Goal: Task Accomplishment & Management: Manage account settings

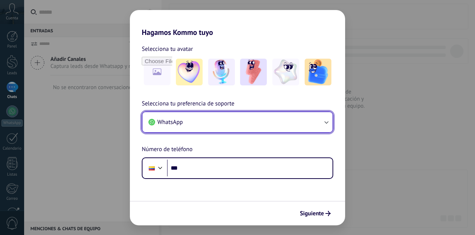
click at [316, 126] on button "WhatsApp" at bounding box center [237, 122] width 190 height 20
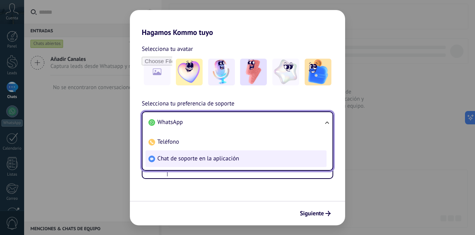
click at [204, 164] on li "Chat de soporte en la aplicación" at bounding box center [235, 158] width 181 height 17
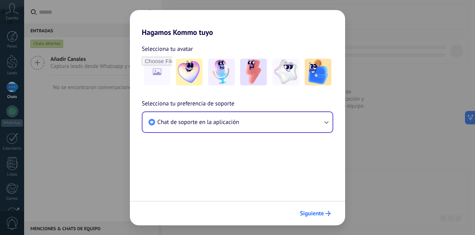
click at [323, 215] on span "Siguiente" at bounding box center [312, 213] width 24 height 5
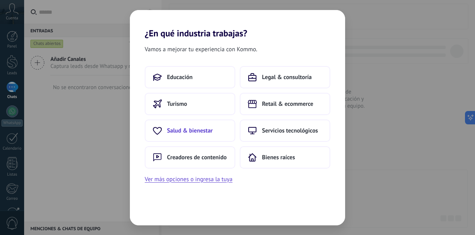
click at [204, 134] on span "Salud & bienestar" at bounding box center [190, 130] width 46 height 7
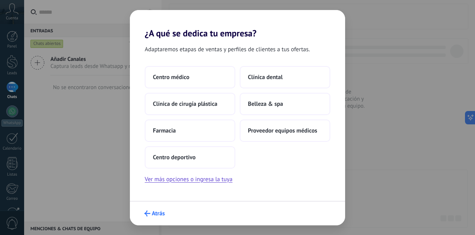
click at [152, 216] on span "Atrás" at bounding box center [158, 213] width 13 height 5
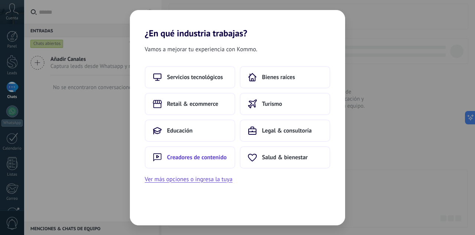
click at [206, 158] on span "Creadores de contenido" at bounding box center [197, 157] width 60 height 7
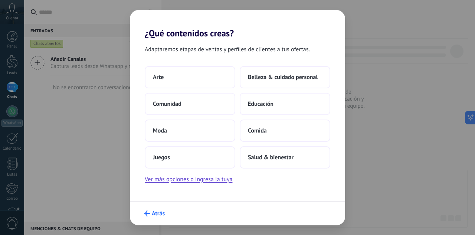
click at [167, 213] on button "Atrás" at bounding box center [154, 213] width 27 height 13
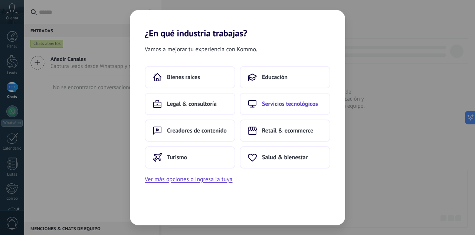
click at [284, 108] on button "Servicios tecnológicos" at bounding box center [285, 104] width 90 height 22
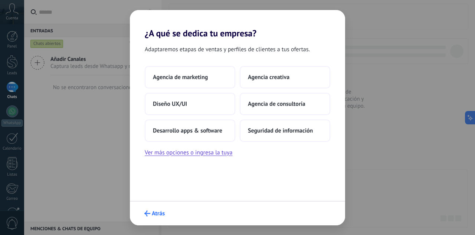
click at [159, 211] on span "Atrás" at bounding box center [158, 213] width 13 height 5
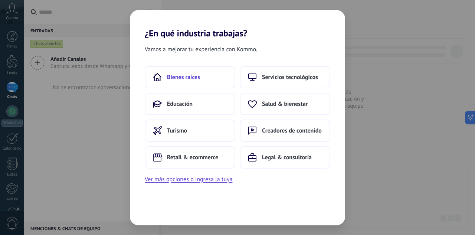
click at [171, 79] on span "Bienes raíces" at bounding box center [183, 76] width 33 height 7
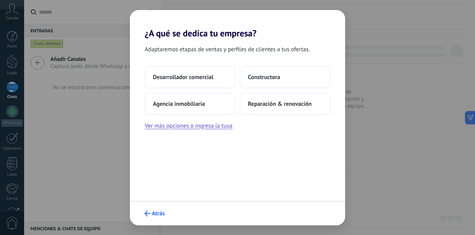
click at [157, 212] on span "Atrás" at bounding box center [158, 213] width 13 height 5
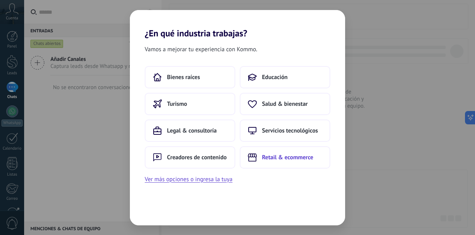
click at [295, 154] on span "Retail & ecommerce" at bounding box center [287, 157] width 51 height 7
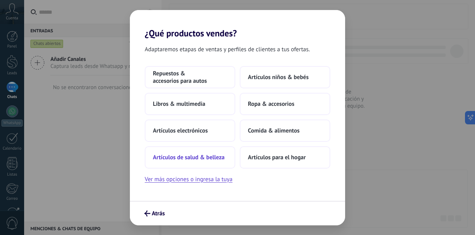
click at [181, 159] on span "Artículos de salud & belleza" at bounding box center [189, 157] width 72 height 7
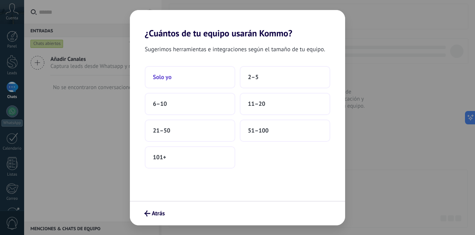
click at [168, 82] on button "Solo yo" at bounding box center [190, 77] width 90 height 22
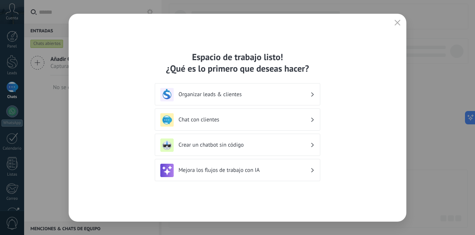
click at [274, 95] on h3 "Organizar leads & clientes" at bounding box center [244, 94] width 132 height 7
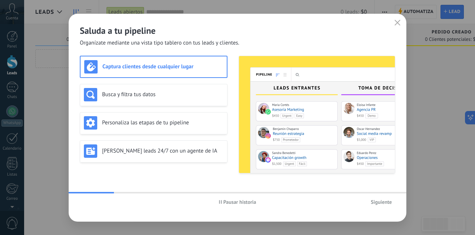
click at [395, 25] on icon "button" at bounding box center [397, 23] width 6 height 6
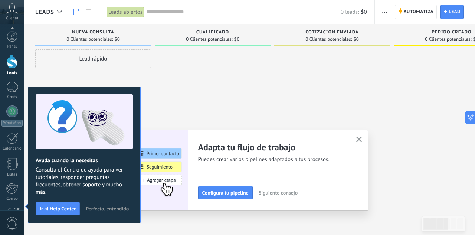
scroll to position [74, 0]
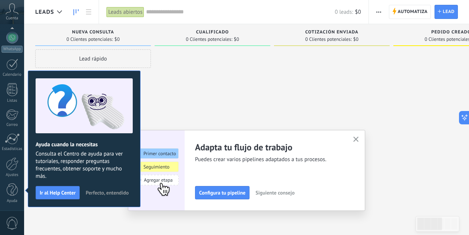
click at [115, 194] on span "Perfecto, entendido" at bounding box center [107, 192] width 43 height 5
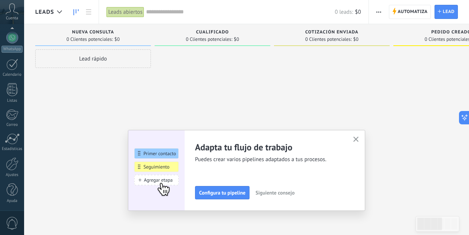
click at [355, 139] on button "button" at bounding box center [356, 140] width 9 height 10
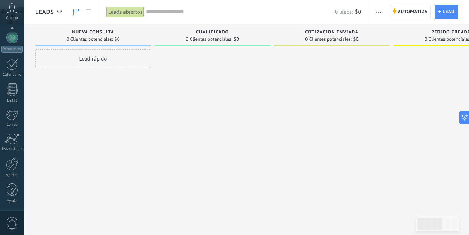
click at [378, 13] on span "button" at bounding box center [378, 12] width 5 height 14
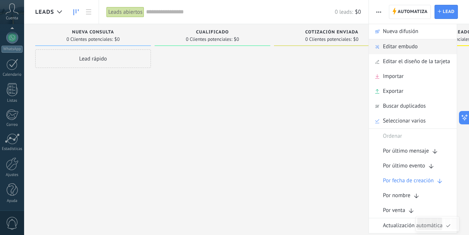
click at [423, 46] on div "Editar embudo" at bounding box center [413, 46] width 88 height 15
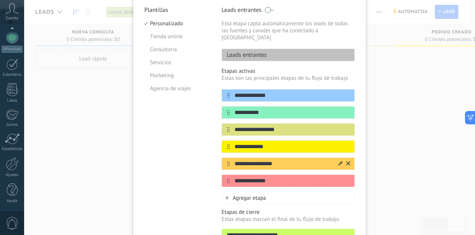
scroll to position [69, 0]
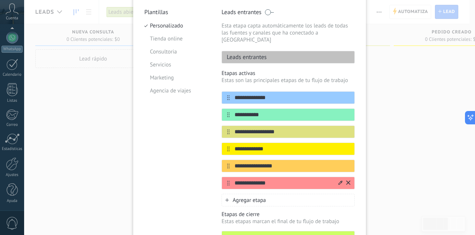
click at [346, 180] on icon at bounding box center [348, 182] width 4 height 4
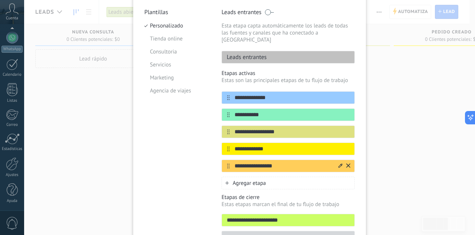
click at [348, 163] on icon at bounding box center [348, 165] width 4 height 4
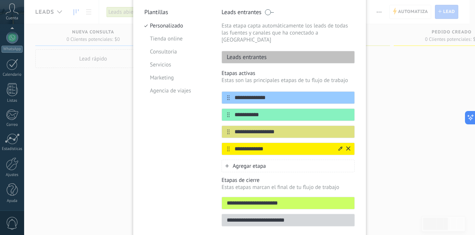
click at [348, 146] on icon at bounding box center [348, 148] width 4 height 4
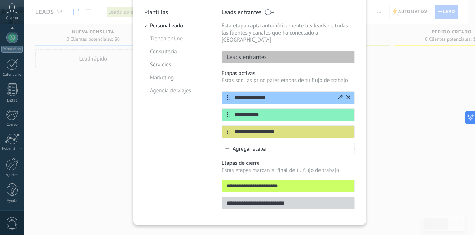
click at [285, 94] on input "**********" at bounding box center [284, 98] width 108 height 8
type input "*"
type input "****"
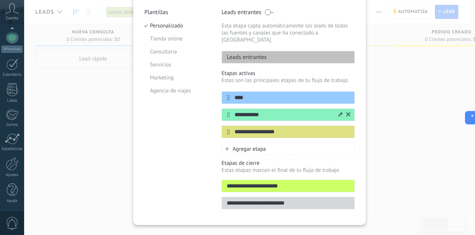
click at [266, 111] on input "**********" at bounding box center [284, 115] width 108 height 8
type input "**********"
click at [285, 128] on input "**********" at bounding box center [284, 132] width 108 height 8
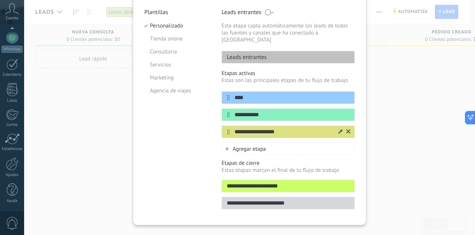
click at [285, 128] on input "**********" at bounding box center [284, 132] width 108 height 8
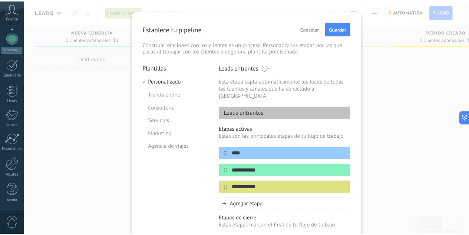
scroll to position [0, 0]
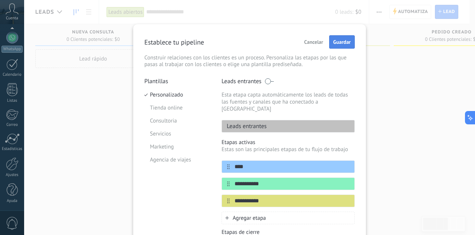
type input "**********"
click at [341, 40] on span "Guardar" at bounding box center [341, 41] width 17 height 5
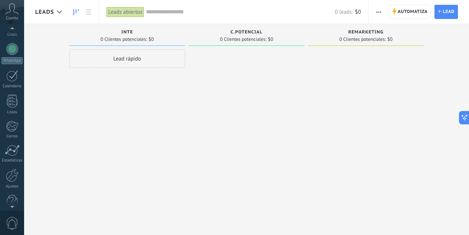
scroll to position [74, 0]
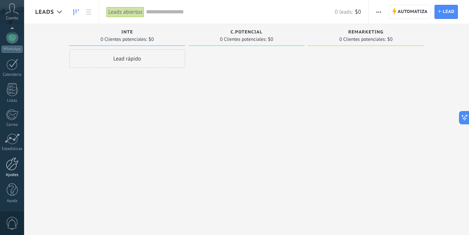
click at [18, 165] on div at bounding box center [12, 163] width 13 height 13
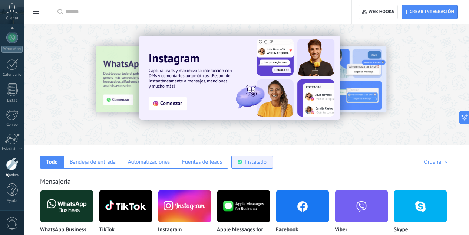
click at [273, 155] on div "Instalado" at bounding box center [252, 161] width 42 height 13
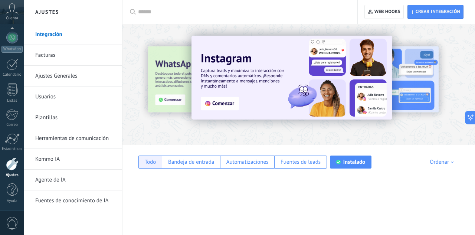
click at [144, 161] on div "Todo" at bounding box center [149, 161] width 23 height 13
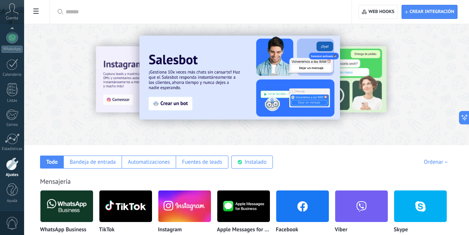
click at [159, 16] on input "text" at bounding box center [204, 12] width 276 height 8
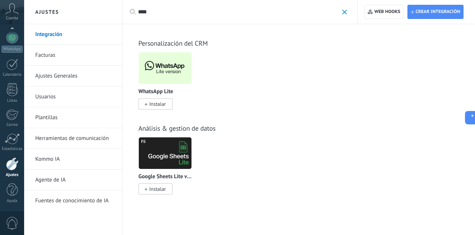
type input "****"
click at [152, 99] on span "Instalar" at bounding box center [155, 103] width 34 height 11
click at [155, 105] on span "Instalar" at bounding box center [157, 104] width 17 height 7
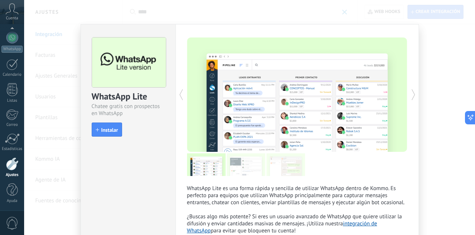
click at [120, 126] on button "Instalar" at bounding box center [107, 129] width 30 height 14
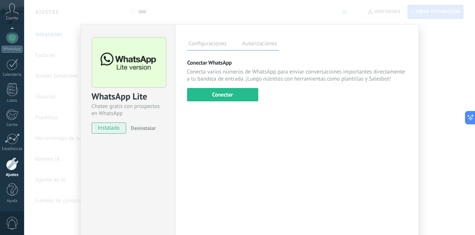
click at [445, 75] on div "WhatsApp Lite Chatee gratis con prospectos en WhatsApp instalado Desinstalar Co…" at bounding box center [249, 117] width 451 height 235
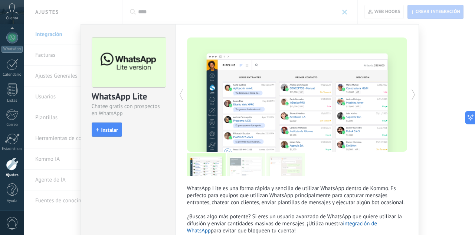
click at [116, 190] on div "WhatsApp Lite Chatee gratis con prospectos en WhatsApp install Instalar" at bounding box center [127, 139] width 95 height 231
click at [412, 95] on icon at bounding box center [412, 94] width 7 height 15
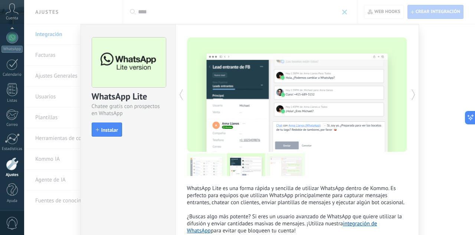
click at [434, 110] on div "WhatsApp Lite Chatee gratis con prospectos en WhatsApp install Instalar WhatsAp…" at bounding box center [249, 117] width 451 height 235
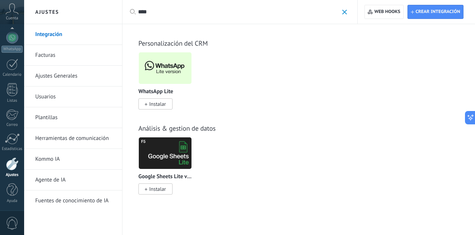
click at [90, 141] on link "Herramientas de comunicación" at bounding box center [74, 138] width 79 height 21
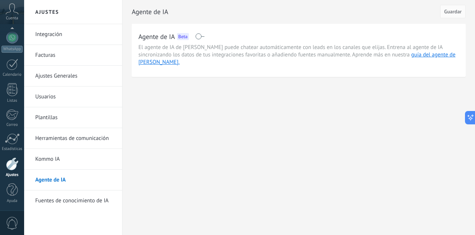
click at [86, 201] on link "Fuentes de conocimiento de IA" at bounding box center [74, 200] width 79 height 21
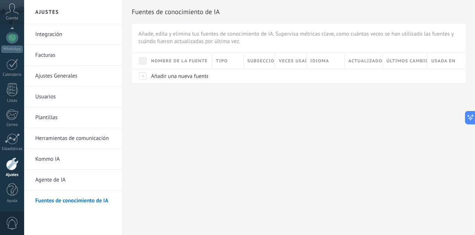
click at [65, 164] on link "Kommo IA" at bounding box center [74, 159] width 79 height 21
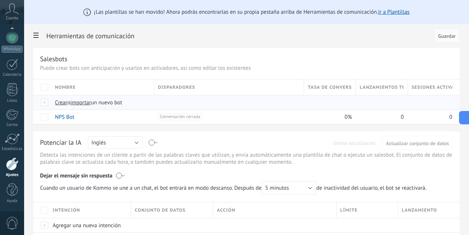
click at [182, 107] on div "Crear o importar un nuevo bot" at bounding box center [183, 102] width 264 height 14
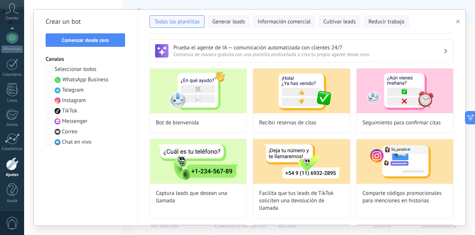
type input "**********"
click at [91, 41] on span "Comenzar desde cero" at bounding box center [85, 39] width 47 height 5
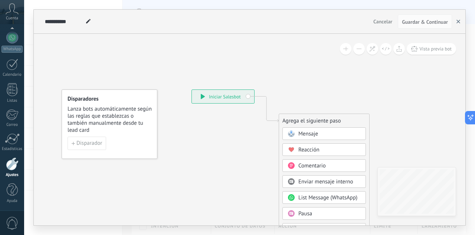
click at [460, 20] on button "button" at bounding box center [457, 21] width 11 height 14
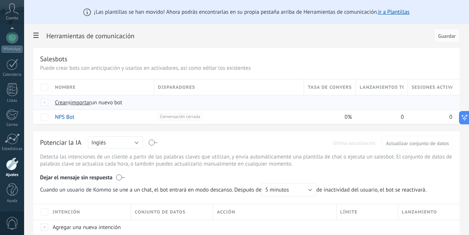
click at [91, 103] on span "importar" at bounding box center [80, 102] width 21 height 7
click at [0, 0] on input "importar un nuevo bot" at bounding box center [0, 0] width 0 height 0
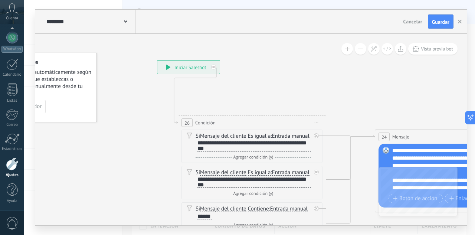
drag, startPoint x: 392, startPoint y: 123, endPoint x: 329, endPoint y: 87, distance: 72.5
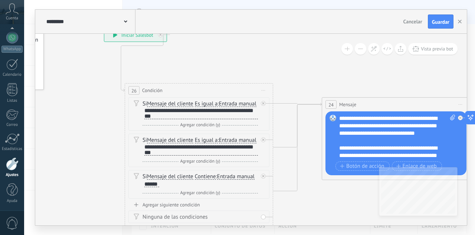
drag, startPoint x: 333, startPoint y: 89, endPoint x: 280, endPoint y: 56, distance: 61.8
click at [170, 119] on div "**********" at bounding box center [200, 113] width 113 height 11
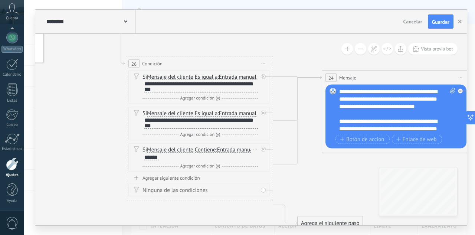
click at [205, 153] on span "Contiene" at bounding box center [205, 150] width 21 height 6
click at [205, 157] on button "Contiene" at bounding box center [237, 149] width 93 height 13
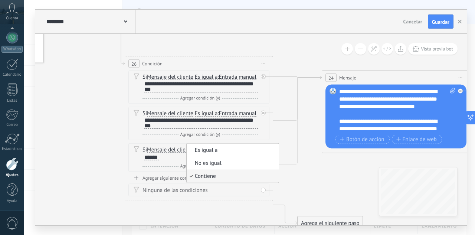
click at [209, 180] on span "Contiene" at bounding box center [232, 175] width 90 height 7
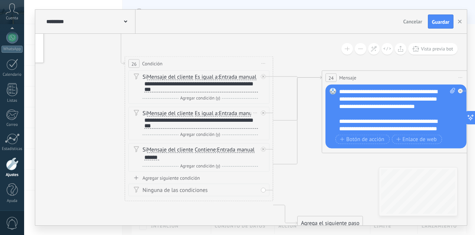
click at [213, 116] on span "Es igual a" at bounding box center [206, 114] width 23 height 6
click at [213, 120] on button "Es igual a" at bounding box center [237, 113] width 93 height 13
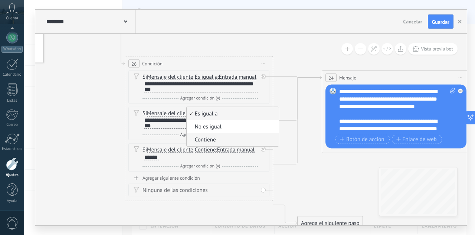
click at [217, 144] on span "Contiene" at bounding box center [232, 139] width 90 height 7
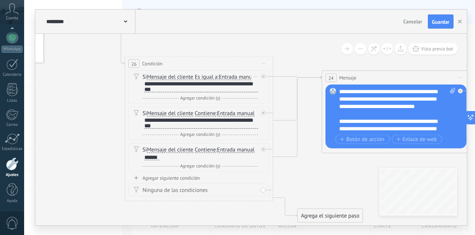
click at [213, 79] on span "Es igual a" at bounding box center [206, 77] width 23 height 6
click at [213, 79] on button "Es igual a" at bounding box center [237, 76] width 93 height 13
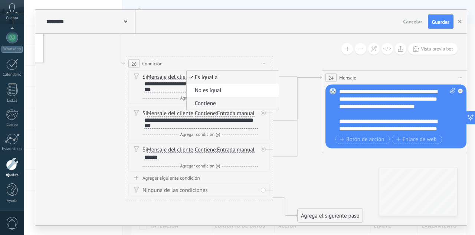
click at [213, 104] on span "Contiene" at bounding box center [232, 103] width 90 height 7
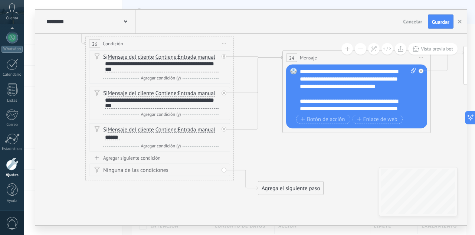
drag, startPoint x: 346, startPoint y: 176, endPoint x: 297, endPoint y: 165, distance: 50.1
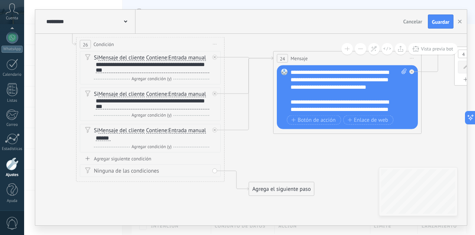
scroll to position [7, 0]
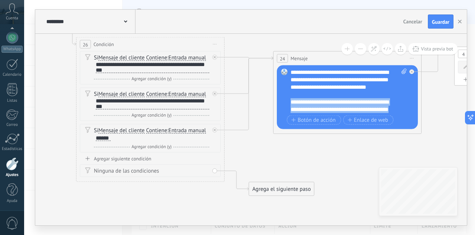
drag, startPoint x: 301, startPoint y: 108, endPoint x: 284, endPoint y: 93, distance: 21.8
click at [284, 93] on div "Reemplazar Quitar Convertir a mensaje de voz Arrastre la imagen aquí para adjun…" at bounding box center [347, 97] width 141 height 64
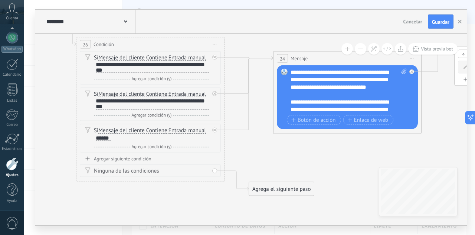
scroll to position [0, 0]
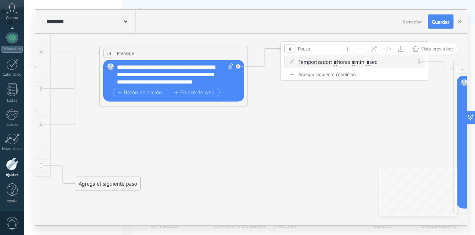
drag, startPoint x: 365, startPoint y: 122, endPoint x: 186, endPoint y: 115, distance: 179.3
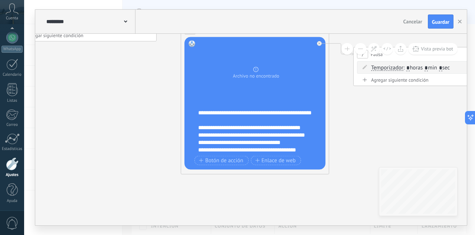
drag, startPoint x: 367, startPoint y: 119, endPoint x: 95, endPoint y: 80, distance: 275.4
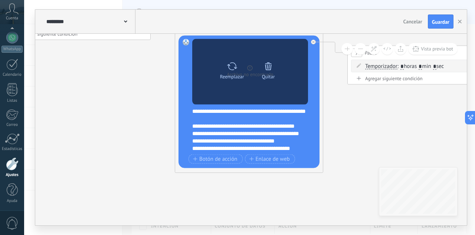
click at [248, 73] on div "Reemplazar Quitar Convertir a mensaje de voz" at bounding box center [250, 72] width 73 height 26
click at [231, 68] on icon at bounding box center [232, 66] width 11 height 10
click input "Subir" at bounding box center [0, 0] width 0 height 0
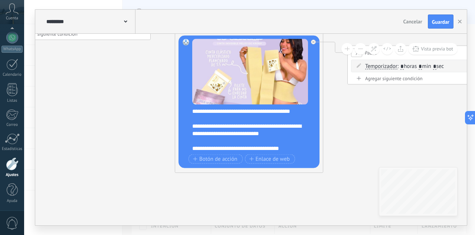
scroll to position [67, 0]
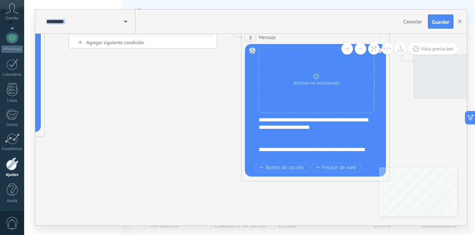
drag, startPoint x: 422, startPoint y: 131, endPoint x: 144, endPoint y: 95, distance: 280.9
click at [144, 95] on icon at bounding box center [370, 53] width 2461 height 677
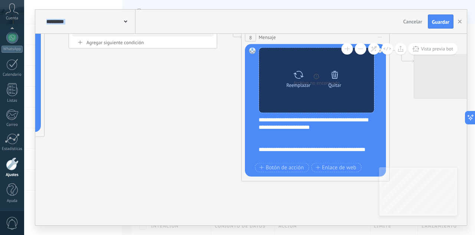
click at [296, 70] on icon at bounding box center [298, 74] width 11 height 10
click input "Subir" at bounding box center [0, 0] width 0 height 0
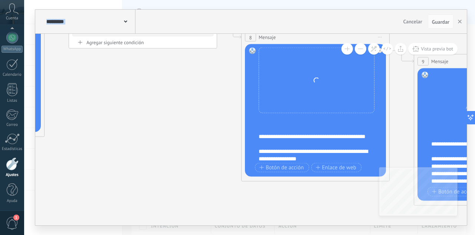
scroll to position [22, 0]
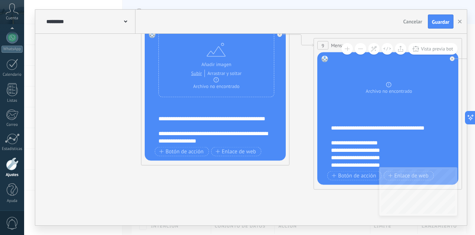
drag, startPoint x: 346, startPoint y: 198, endPoint x: 246, endPoint y: 182, distance: 101.4
click at [246, 182] on icon at bounding box center [269, 37] width 2461 height 677
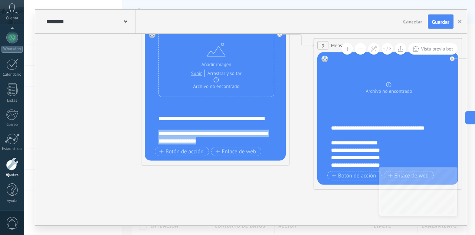
drag, startPoint x: 222, startPoint y: 139, endPoint x: 153, endPoint y: 134, distance: 69.2
click at [153, 134] on div "Reemplazar Quitar Convertir a mensaje de voz Arrastre la imagen aquí para adjun…" at bounding box center [215, 94] width 141 height 132
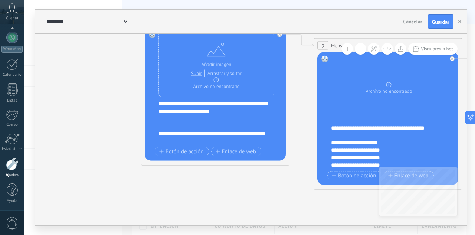
scroll to position [0, 0]
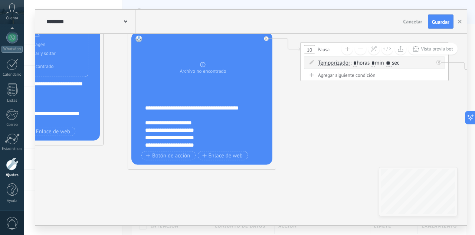
drag, startPoint x: 283, startPoint y: 189, endPoint x: 93, endPoint y: 169, distance: 191.3
click at [93, 169] on icon at bounding box center [84, 17] width 2461 height 677
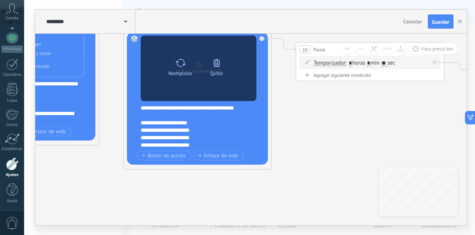
click at [178, 64] on icon at bounding box center [180, 62] width 11 height 10
click input "Subir" at bounding box center [0, 0] width 0 height 0
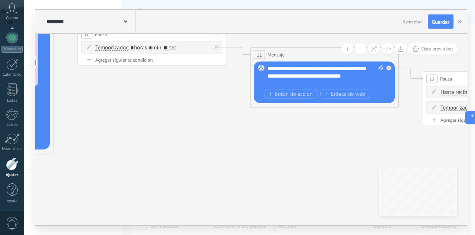
drag, startPoint x: 396, startPoint y: 122, endPoint x: 179, endPoint y: 107, distance: 217.1
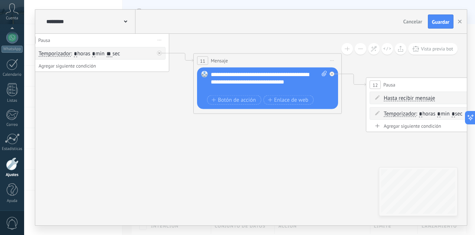
drag, startPoint x: 287, startPoint y: 146, endPoint x: 192, endPoint y: 138, distance: 96.0
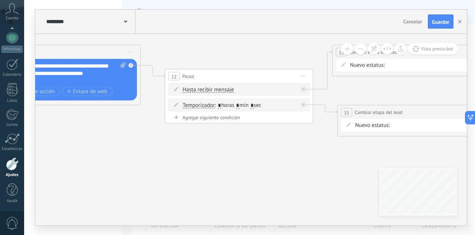
drag, startPoint x: 236, startPoint y: 155, endPoint x: 127, endPoint y: 149, distance: 109.2
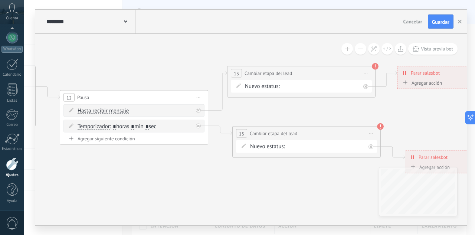
drag, startPoint x: 283, startPoint y: 148, endPoint x: 256, endPoint y: 129, distance: 33.3
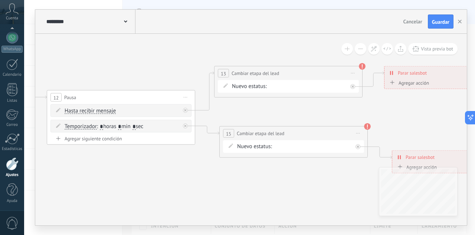
click at [0, 0] on div "INTE C.POTENCIAL REMARKETING Pedido enviado – ganado Pedido cancelado – perdido" at bounding box center [0, 0] width 0 height 0
click at [0, 0] on label "C.POTENCIAL" at bounding box center [0, 0] width 0 height 0
click at [0, 0] on div "INTE C.POTENCIAL REMARKETING Pedido enviado – ganado Pedido cancelado – perdido" at bounding box center [0, 0] width 0 height 0
click at [0, 0] on label "REMARKETING" at bounding box center [0, 0] width 0 height 0
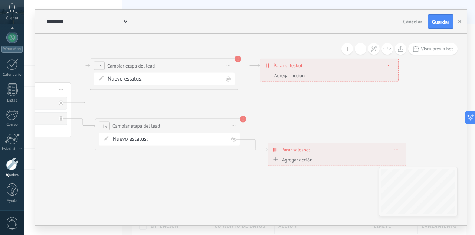
drag, startPoint x: 388, startPoint y: 117, endPoint x: 262, endPoint y: 110, distance: 125.6
click at [0, 0] on div "INTE C.POTENCIAL REMARKETING Pedido enviado – ganado Pedido cancelado – perdido" at bounding box center [0, 0] width 0 height 0
click at [0, 0] on label "INTE" at bounding box center [0, 0] width 0 height 0
click at [445, 25] on button "Guardar" at bounding box center [441, 21] width 26 height 14
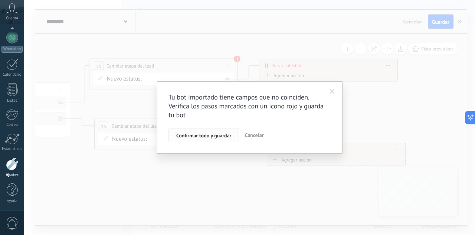
click at [220, 136] on span "Confirmar todo y guardar" at bounding box center [203, 135] width 55 height 5
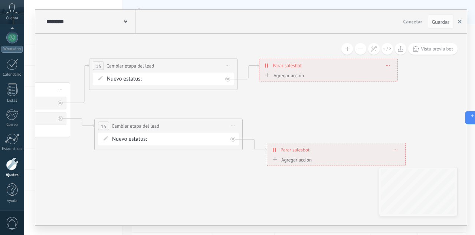
click at [461, 20] on use "button" at bounding box center [460, 22] width 4 height 4
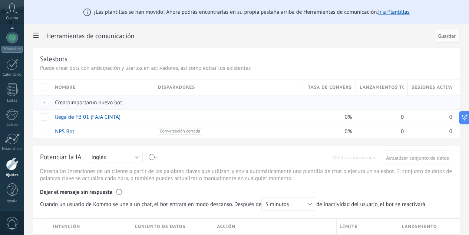
click at [91, 105] on span "importar" at bounding box center [80, 102] width 21 height 7
click at [0, 0] on input "importar un nuevo bot" at bounding box center [0, 0] width 0 height 0
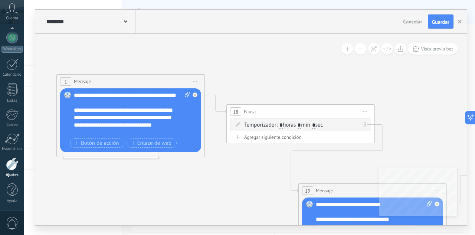
drag, startPoint x: 172, startPoint y: 101, endPoint x: 172, endPoint y: 79, distance: 21.9
click at [172, 79] on div "1 Mensaje ******* (a): Todos los contactos - canales seleccionados Todos los co…" at bounding box center [131, 82] width 148 height 14
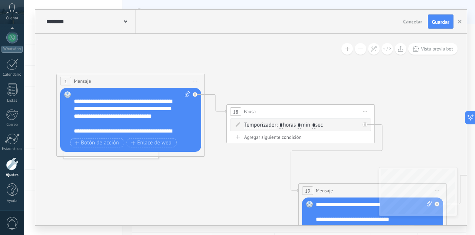
scroll to position [22, 0]
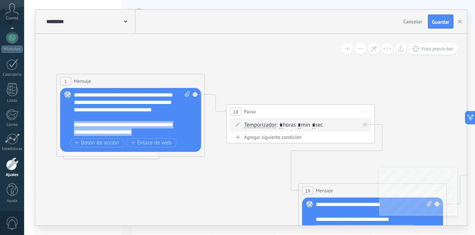
drag, startPoint x: 161, startPoint y: 130, endPoint x: 70, endPoint y: 124, distance: 91.5
click at [70, 124] on div "Reemplazar Quitar Convertir a mensaje de voz Arrastre la imagen aquí para adjun…" at bounding box center [130, 120] width 141 height 64
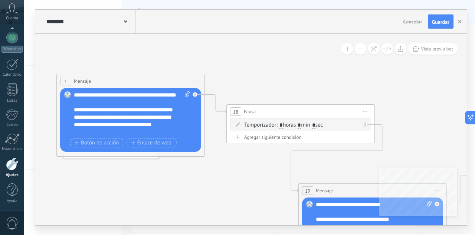
scroll to position [7, 0]
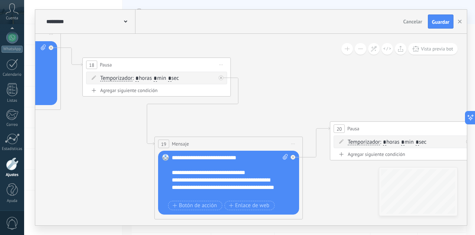
drag, startPoint x: 284, startPoint y: 66, endPoint x: 146, endPoint y: 24, distance: 144.8
click at [146, 24] on div "********* Salesbots Cancelar Actualización Cancelar Guardar 1 Mensaje ******* (…" at bounding box center [250, 117] width 431 height 215
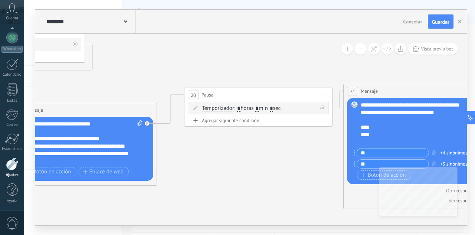
drag, startPoint x: 310, startPoint y: 83, endPoint x: 149, endPoint y: 51, distance: 164.0
click at [141, 51] on icon at bounding box center [355, 117] width 1692 height 645
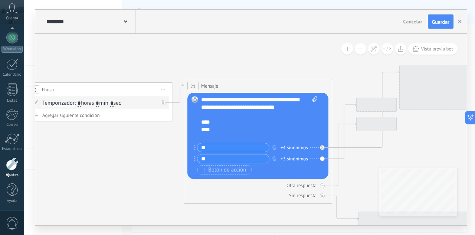
drag, startPoint x: 297, startPoint y: 67, endPoint x: 164, endPoint y: 62, distance: 133.3
click at [164, 62] on icon at bounding box center [195, 112] width 1692 height 645
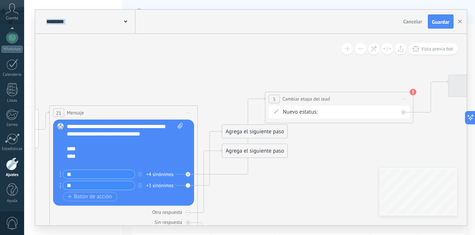
drag, startPoint x: 280, startPoint y: 71, endPoint x: 135, endPoint y: 103, distance: 147.8
click at [136, 103] on icon at bounding box center [61, 139] width 1692 height 645
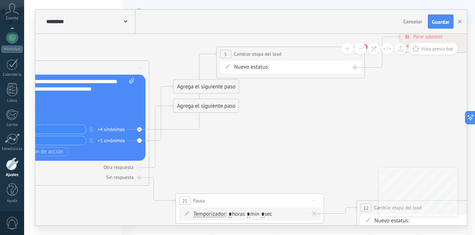
drag, startPoint x: 265, startPoint y: 180, endPoint x: 236, endPoint y: 149, distance: 42.8
click at [236, 149] on icon at bounding box center [12, 94] width 1692 height 645
drag, startPoint x: 194, startPoint y: 107, endPoint x: 248, endPoint y: 158, distance: 74.0
click at [248, 158] on div "Agrega el siguiente paso" at bounding box center [259, 157] width 65 height 12
click at [139, 167] on icon at bounding box center [139, 167] width 3 height 1
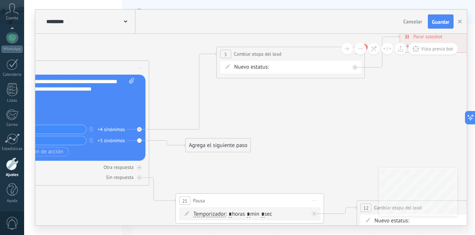
drag, startPoint x: 190, startPoint y: 90, endPoint x: 203, endPoint y: 156, distance: 67.0
click at [203, 151] on div "Agrega el siguiente paso" at bounding box center [217, 145] width 65 height 12
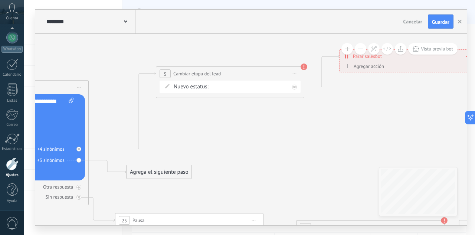
drag, startPoint x: 337, startPoint y: 114, endPoint x: 277, endPoint y: 134, distance: 63.6
click at [0, 0] on div "INTE C.POTENCIAL REMARKETING Pedido enviado – ganado Pedido cancelado – perdido" at bounding box center [0, 0] width 0 height 0
click at [0, 0] on label "C.POTENCIAL" at bounding box center [0, 0] width 0 height 0
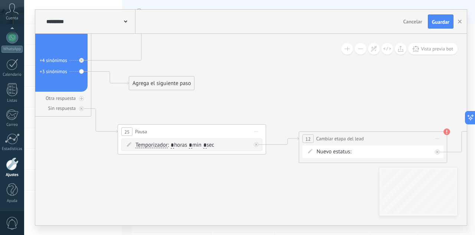
drag, startPoint x: 221, startPoint y: 161, endPoint x: 217, endPoint y: 78, distance: 82.8
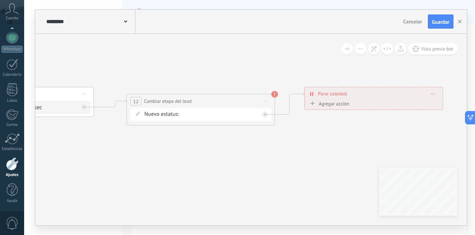
drag, startPoint x: 339, startPoint y: 103, endPoint x: 166, endPoint y: 67, distance: 176.5
click at [0, 0] on div "INTE C.POTENCIAL REMARKETING Pedido enviado – ganado Pedido cancelado – perdido" at bounding box center [0, 0] width 0 height 0
click at [0, 0] on label "REMARKETING" at bounding box center [0, 0] width 0 height 0
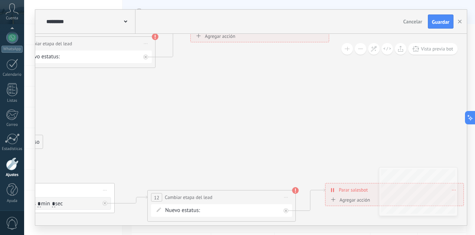
drag, startPoint x: 239, startPoint y: 58, endPoint x: 331, endPoint y: 142, distance: 124.7
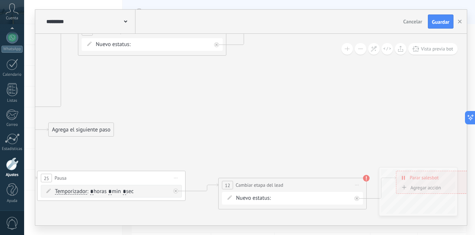
click at [423, 23] on button "Cancelar" at bounding box center [412, 21] width 25 height 11
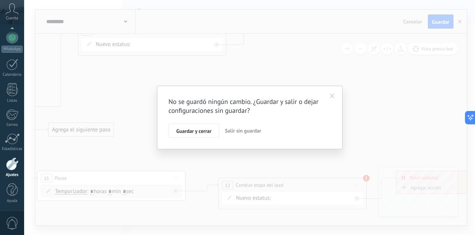
click at [384, 115] on div "No se guardó ningún cambio. ¿Guardar y salir o dejar configuraciones sin guarda…" at bounding box center [249, 117] width 451 height 235
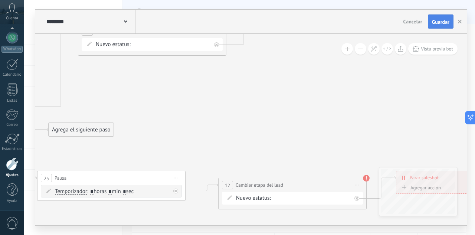
click at [443, 26] on button "Guardar" at bounding box center [441, 21] width 26 height 14
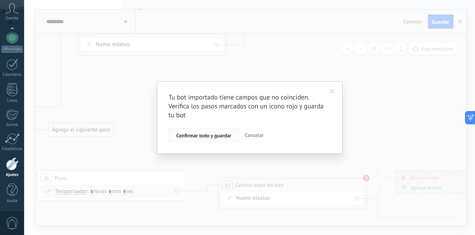
click at [213, 139] on button "Confirmar todo y guardar" at bounding box center [203, 135] width 70 height 14
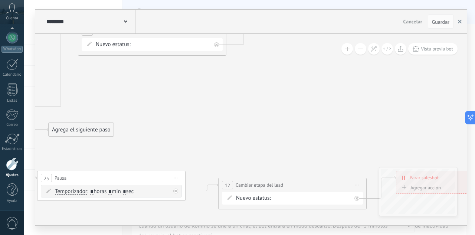
click at [461, 23] on use "button" at bounding box center [460, 22] width 4 height 4
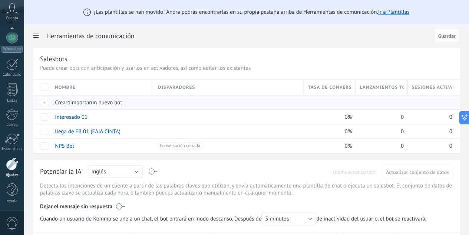
click at [91, 103] on span "importar" at bounding box center [80, 102] width 21 height 7
click at [0, 0] on input "importar un nuevo bot" at bounding box center [0, 0] width 0 height 0
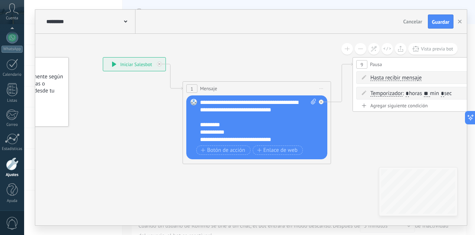
drag, startPoint x: 224, startPoint y: 146, endPoint x: 133, endPoint y: 113, distance: 96.6
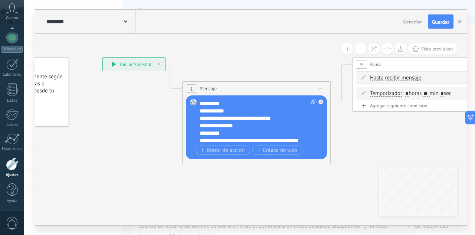
scroll to position [45, 0]
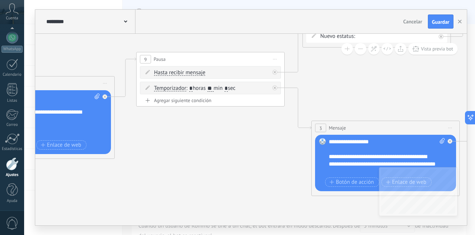
drag, startPoint x: 381, startPoint y: 137, endPoint x: 165, endPoint y: 132, distance: 215.9
click at [165, 132] on icon at bounding box center [427, 102] width 1452 height 560
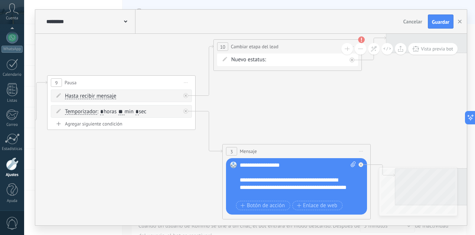
drag, startPoint x: 352, startPoint y: 88, endPoint x: 238, endPoint y: 131, distance: 122.1
click at [238, 131] on icon at bounding box center [338, 125] width 1452 height 560
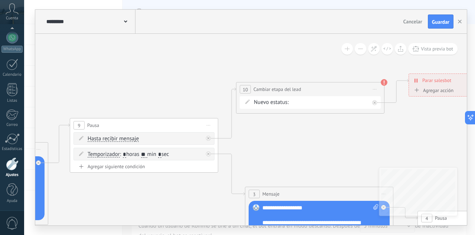
drag, startPoint x: 197, startPoint y: 117, endPoint x: 255, endPoint y: 140, distance: 62.5
click at [255, 140] on icon at bounding box center [361, 168] width 1452 height 560
click at [350, 103] on form "Nuevo estatus: INTE C.POTENCIAL REMARKETING Pedido enviado – ganado Pedido canc…" at bounding box center [311, 102] width 115 height 7
click at [0, 0] on div "INTE C.POTENCIAL REMARKETING Pedido enviado – ganado Pedido cancelado – perdido" at bounding box center [0, 0] width 0 height 0
click at [0, 0] on label "Pedido enviado – ganado" at bounding box center [0, 0] width 0 height 0
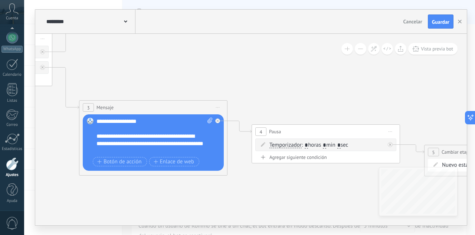
drag, startPoint x: 288, startPoint y: 126, endPoint x: 172, endPoint y: 70, distance: 129.2
click at [172, 70] on icon at bounding box center [195, 82] width 1452 height 560
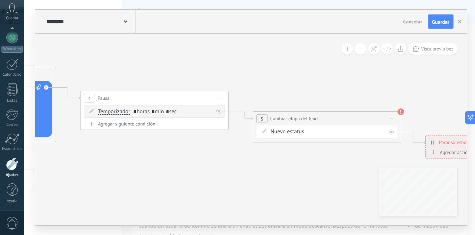
drag, startPoint x: 375, startPoint y: 78, endPoint x: 195, endPoint y: 52, distance: 182.5
click at [195, 52] on icon at bounding box center [24, 56] width 1452 height 576
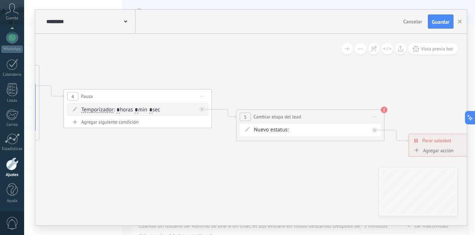
click at [0, 0] on div "INTE C.POTENCIAL REMARKETING Pedido enviado – ganado Pedido cancelado – perdido" at bounding box center [0, 0] width 0 height 0
click at [0, 0] on label "REMARKETING" at bounding box center [0, 0] width 0 height 0
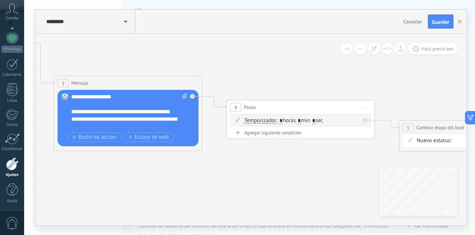
drag, startPoint x: 105, startPoint y: 169, endPoint x: 268, endPoint y: 180, distance: 163.2
click at [268, 180] on icon at bounding box center [170, 65] width 1452 height 576
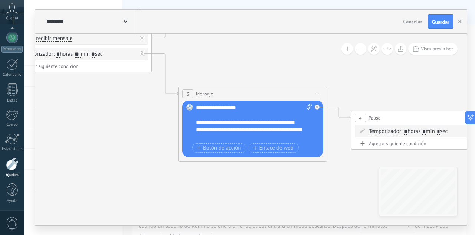
drag, startPoint x: 101, startPoint y: 174, endPoint x: 263, endPoint y: 191, distance: 162.6
click at [263, 191] on icon at bounding box center [294, 76] width 1452 height 576
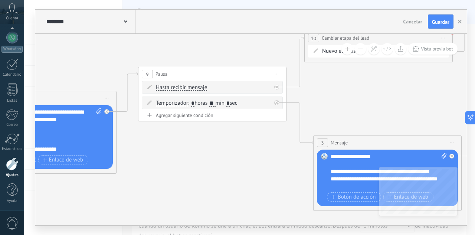
drag, startPoint x: 124, startPoint y: 152, endPoint x: 221, endPoint y: 194, distance: 106.5
click at [221, 194] on icon at bounding box center [429, 125] width 1452 height 576
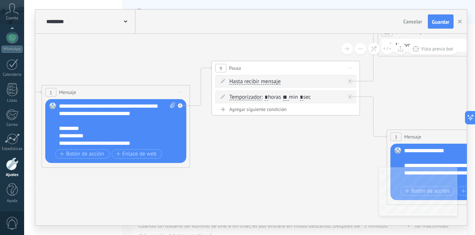
drag, startPoint x: 157, startPoint y: 174, endPoint x: 272, endPoint y: 169, distance: 114.7
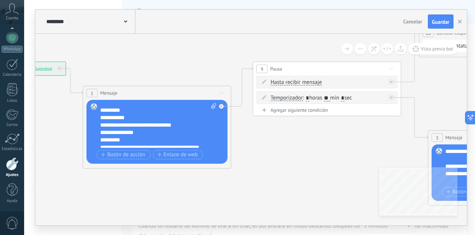
scroll to position [0, 0]
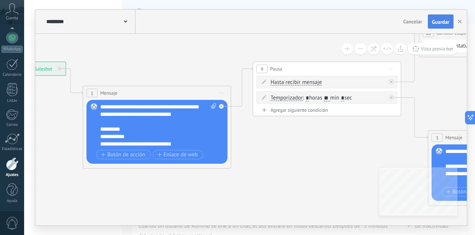
click at [441, 22] on span "Guardar" at bounding box center [440, 21] width 17 height 5
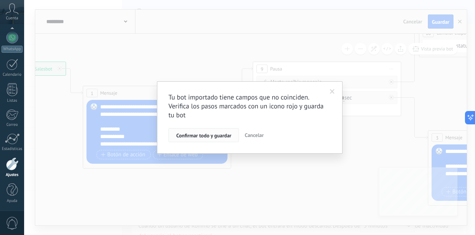
click at [205, 137] on span "Confirmar todo y guardar" at bounding box center [203, 135] width 55 height 5
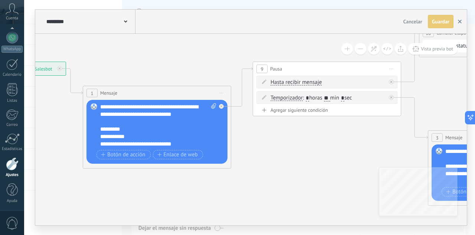
click at [461, 21] on use "button" at bounding box center [460, 22] width 4 height 4
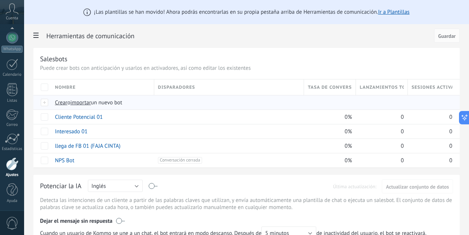
click at [91, 103] on span "importar" at bounding box center [80, 102] width 21 height 7
click at [0, 0] on input "importar un nuevo bot" at bounding box center [0, 0] width 0 height 0
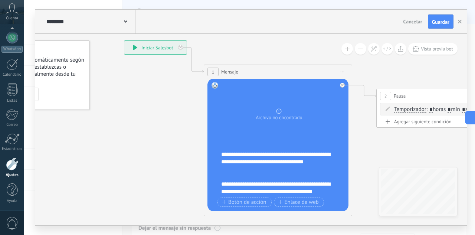
drag, startPoint x: 221, startPoint y: 141, endPoint x: 143, endPoint y: 110, distance: 83.8
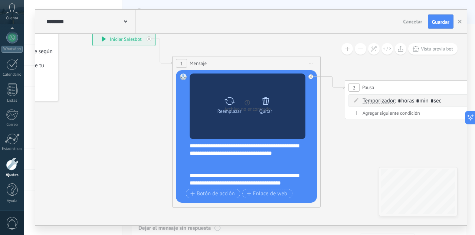
click at [232, 102] on icon at bounding box center [229, 101] width 11 height 10
click input "Subir" at bounding box center [0, 0] width 0 height 0
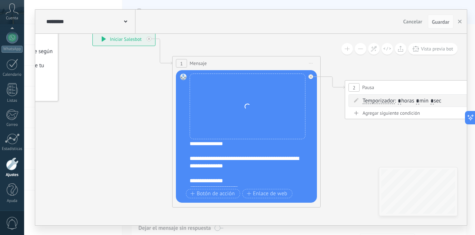
scroll to position [96, 0]
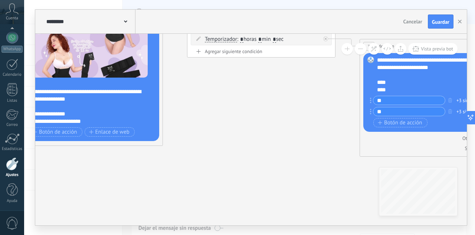
drag, startPoint x: 404, startPoint y: 146, endPoint x: 151, endPoint y: 82, distance: 261.1
click at [151, 82] on icon at bounding box center [471, 63] width 1445 height 557
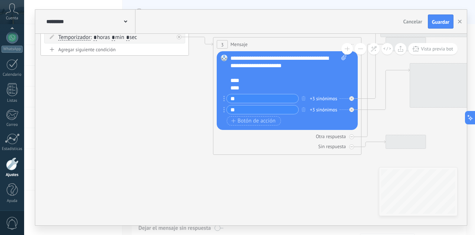
drag, startPoint x: 187, startPoint y: 144, endPoint x: 109, endPoint y: 158, distance: 80.0
click at [109, 158] on icon at bounding box center [325, 61] width 1445 height 557
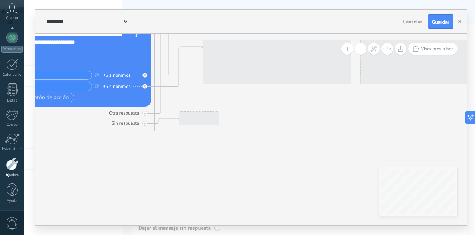
drag, startPoint x: 266, startPoint y: 193, endPoint x: 109, endPoint y: 155, distance: 161.5
click at [109, 155] on icon at bounding box center [118, 38] width 1445 height 557
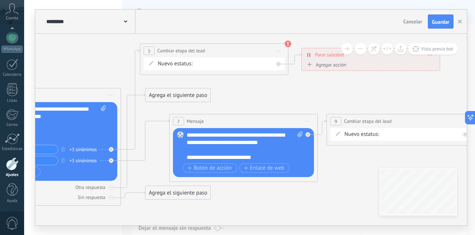
drag, startPoint x: 272, startPoint y: 121, endPoint x: 275, endPoint y: 214, distance: 93.5
click at [276, 215] on icon at bounding box center [84, 112] width 1445 height 557
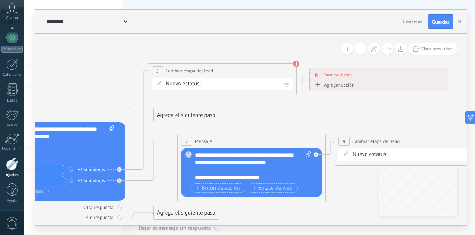
click at [0, 0] on div "INTE C.POTENCIAL REMARKETING Pedido enviado – ganado Pedido cancelado – perdido" at bounding box center [0, 0] width 0 height 0
click at [0, 0] on label "C.POTENCIAL" at bounding box center [0, 0] width 0 height 0
drag, startPoint x: 174, startPoint y: 115, endPoint x: 184, endPoint y: 152, distance: 39.0
click at [229, 114] on div "Agrega el siguiente paso" at bounding box center [240, 115] width 65 height 12
click at [118, 209] on div at bounding box center [119, 207] width 5 height 5
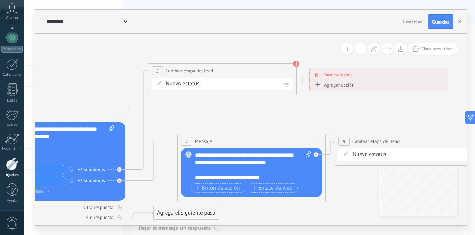
click at [0, 0] on icon at bounding box center [0, 0] width 0 height 0
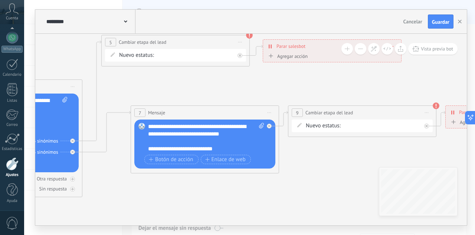
drag, startPoint x: 285, startPoint y: 109, endPoint x: 238, endPoint y: 80, distance: 54.6
click at [238, 80] on icon at bounding box center [46, 103] width 1445 height 557
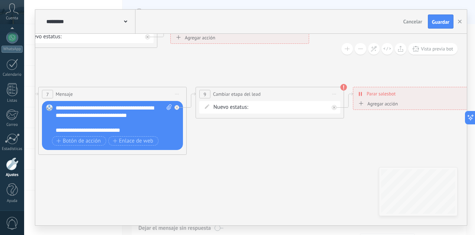
drag, startPoint x: 368, startPoint y: 100, endPoint x: 267, endPoint y: 82, distance: 102.1
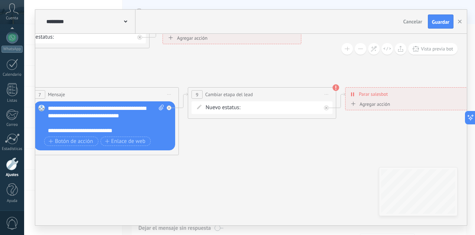
click at [0, 0] on div "INTE C.POTENCIAL REMARKETING Pedido enviado – ganado Pedido cancelado – perdido" at bounding box center [0, 0] width 0 height 0
click at [0, 0] on label "Pedido cancelado – perdido" at bounding box center [0, 0] width 0 height 0
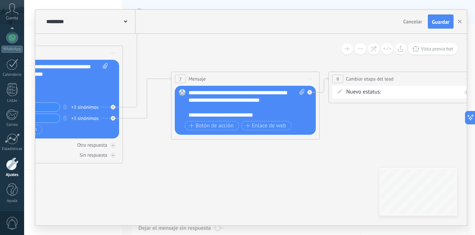
drag, startPoint x: 112, startPoint y: 184, endPoint x: 286, endPoint y: 163, distance: 175.2
click at [292, 163] on icon at bounding box center [86, 70] width 1445 height 557
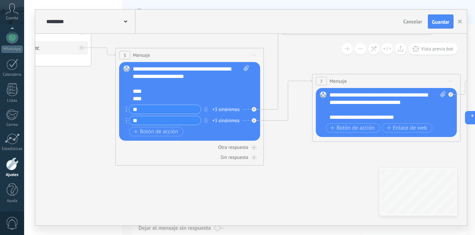
drag, startPoint x: 127, startPoint y: 184, endPoint x: 284, endPoint y: 191, distance: 157.0
click at [284, 191] on icon at bounding box center [227, 72] width 1445 height 557
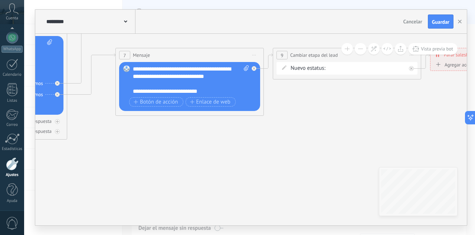
drag, startPoint x: 319, startPoint y: 191, endPoint x: 176, endPoint y: 164, distance: 145.3
click at [55, 164] on icon at bounding box center [31, 46] width 1445 height 557
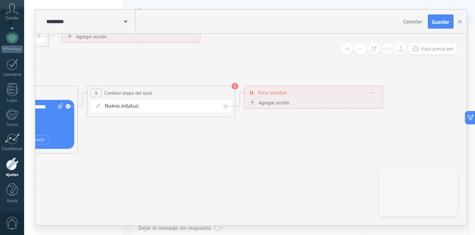
drag, startPoint x: 252, startPoint y: 148, endPoint x: 78, endPoint y: 188, distance: 178.3
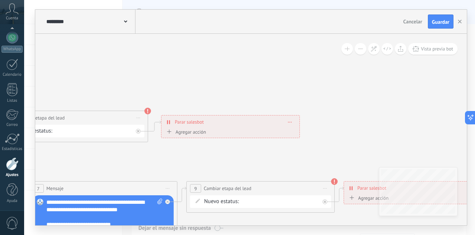
drag, startPoint x: 158, startPoint y: 59, endPoint x: 257, endPoint y: 155, distance: 138.0
click at [442, 20] on span "Guardar" at bounding box center [440, 21] width 17 height 5
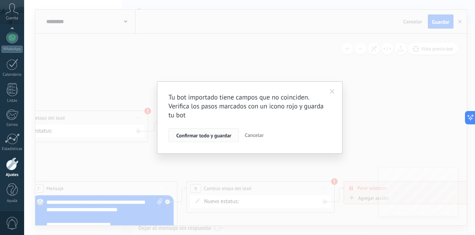
click at [217, 136] on span "Confirmar todo y guardar" at bounding box center [203, 135] width 55 height 5
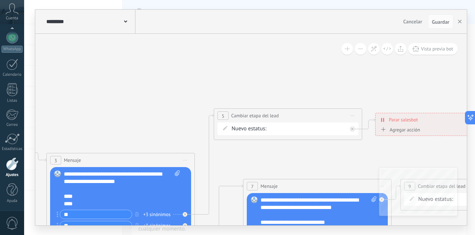
drag, startPoint x: 62, startPoint y: 81, endPoint x: 331, endPoint y: 79, distance: 269.3
click at [331, 79] on icon at bounding box center [158, 177] width 1445 height 557
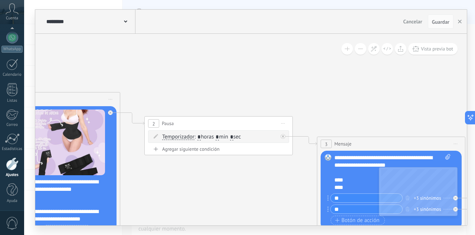
drag, startPoint x: 108, startPoint y: 80, endPoint x: 313, endPoint y: 79, distance: 205.9
click at [313, 79] on icon at bounding box center [429, 160] width 1445 height 557
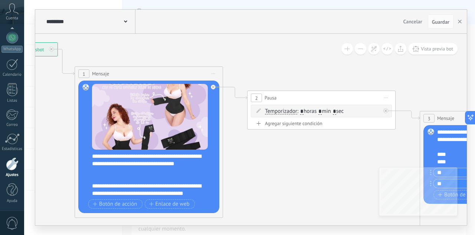
drag, startPoint x: 115, startPoint y: 55, endPoint x: 187, endPoint y: 24, distance: 78.6
click at [187, 24] on div "**********" at bounding box center [250, 117] width 431 height 215
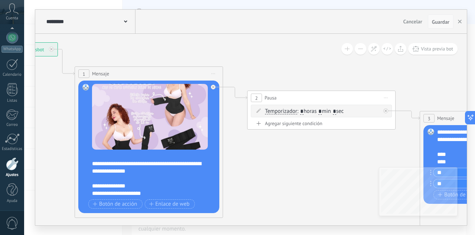
click at [442, 22] on span "Guardar" at bounding box center [440, 21] width 17 height 5
click at [463, 22] on button "button" at bounding box center [459, 21] width 11 height 14
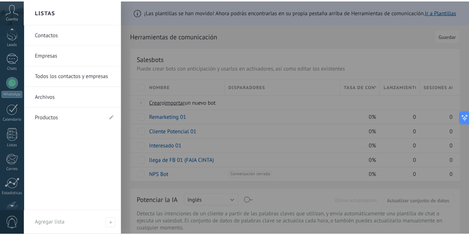
scroll to position [0, 0]
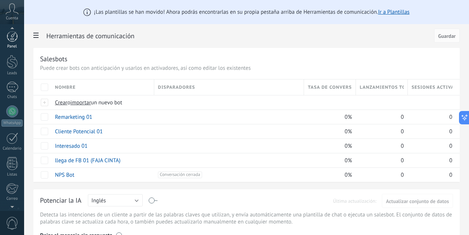
click at [14, 35] on div at bounding box center [12, 36] width 11 height 11
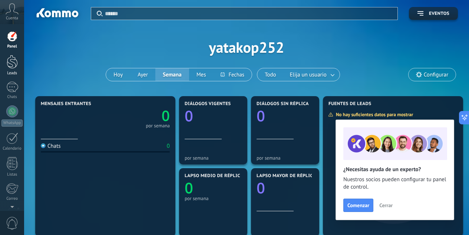
click at [16, 64] on div at bounding box center [12, 62] width 11 height 14
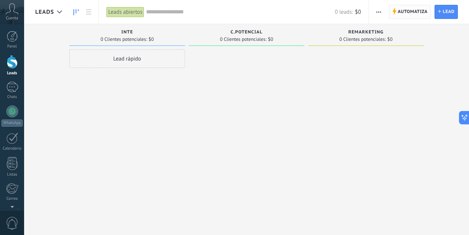
click at [403, 14] on span "Automatiza" at bounding box center [413, 11] width 30 height 13
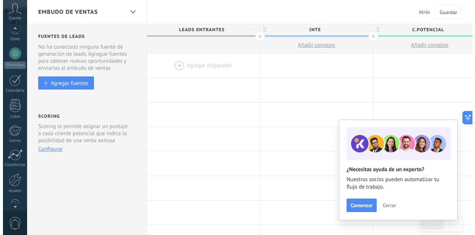
scroll to position [74, 0]
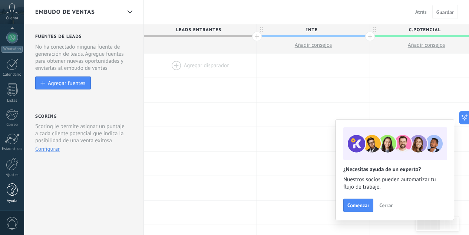
click at [14, 188] on div at bounding box center [12, 189] width 11 height 13
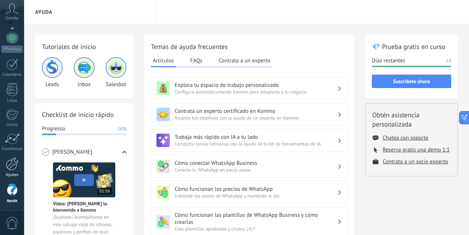
click at [14, 157] on div at bounding box center [12, 163] width 13 height 13
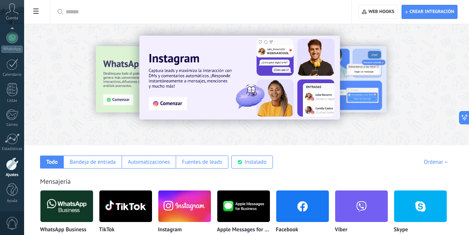
click at [357, 169] on div "Mensajería WhatsApp Business Instalar TikTok Instalar Instagram Instalar Apple …" at bounding box center [247, 237] width 430 height 151
click at [267, 164] on div "Instalado" at bounding box center [256, 161] width 22 height 7
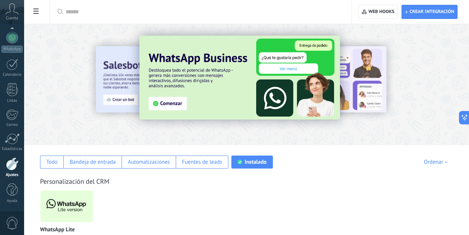
click at [93, 205] on img at bounding box center [66, 206] width 53 height 36
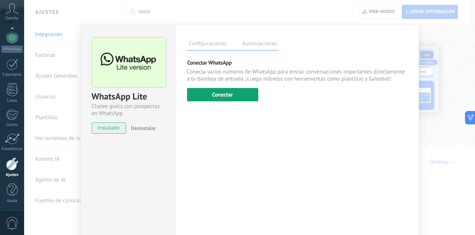
click at [227, 93] on button "Conectar" at bounding box center [222, 94] width 71 height 13
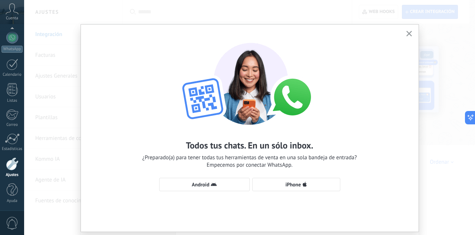
click at [197, 175] on div "Todos tus chats. En un sólo inbox. ¿Preparado(a) para tener todas tus herramien…" at bounding box center [250, 113] width 338 height 178
click at [196, 178] on button "Android" at bounding box center [204, 184] width 90 height 13
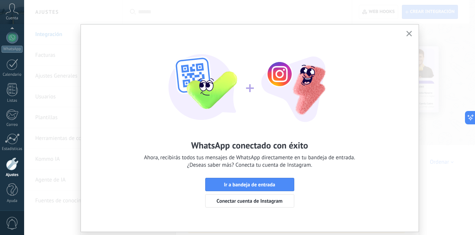
click at [406, 34] on icon "button" at bounding box center [409, 34] width 6 height 6
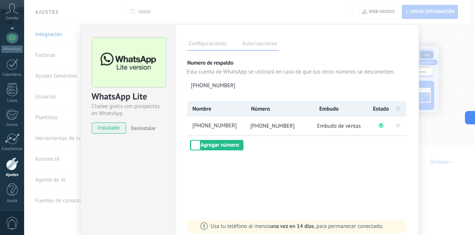
click at [443, 38] on div "WhatsApp Lite Chatee gratis con prospectos en WhatsApp instalado Desinstalar Co…" at bounding box center [249, 117] width 451 height 235
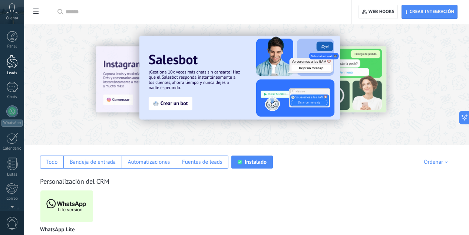
click at [17, 69] on link "Leads" at bounding box center [12, 65] width 24 height 21
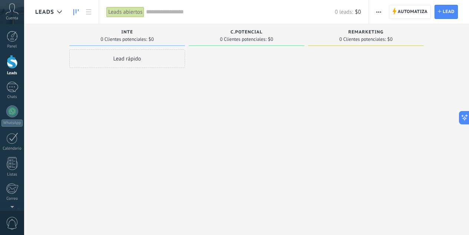
click at [380, 12] on icon "button" at bounding box center [378, 11] width 5 height 1
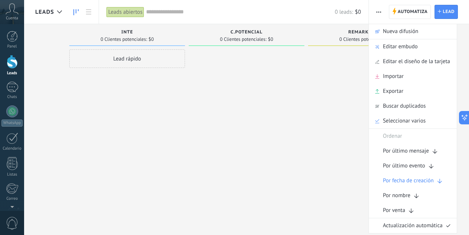
drag, startPoint x: 293, startPoint y: 102, endPoint x: 315, endPoint y: 86, distance: 26.3
click at [297, 98] on div at bounding box center [247, 118] width 116 height 138
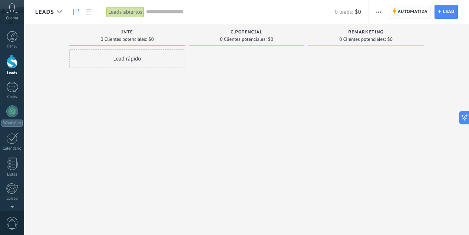
click at [401, 13] on span "Automatiza" at bounding box center [413, 11] width 30 height 13
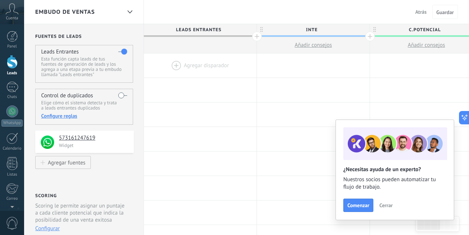
click at [192, 65] on div at bounding box center [200, 65] width 113 height 24
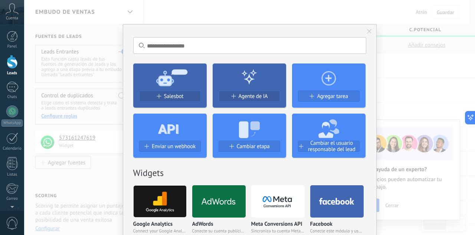
click at [368, 32] on span at bounding box center [369, 31] width 5 height 5
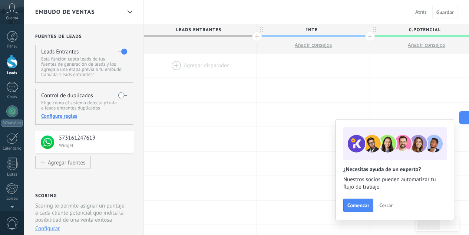
click at [385, 203] on span "Cerrar" at bounding box center [385, 205] width 13 height 5
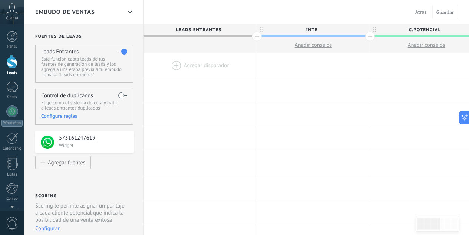
click at [174, 63] on div at bounding box center [200, 65] width 113 height 24
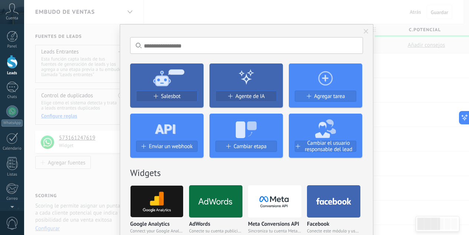
scroll to position [0, 0]
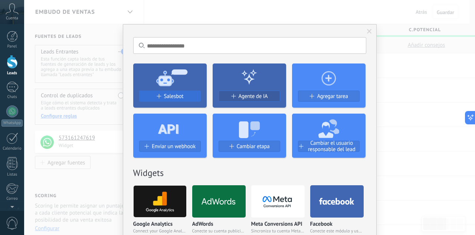
click at [170, 97] on span "Salesbot" at bounding box center [174, 96] width 20 height 6
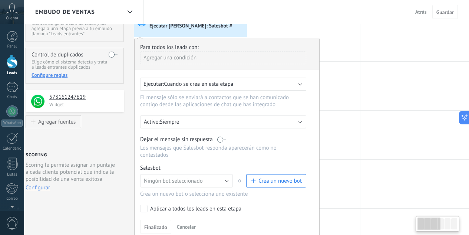
scroll to position [41, 0]
click at [204, 180] on button "Ningún bot seleccionado" at bounding box center [186, 180] width 93 height 13
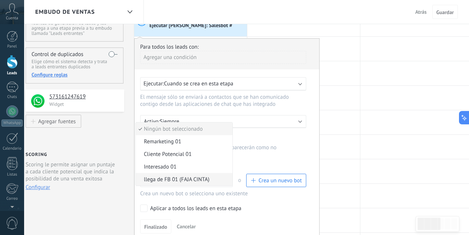
click at [193, 182] on span "llega de FB 01 (FAJA CINTA)" at bounding box center [183, 179] width 95 height 7
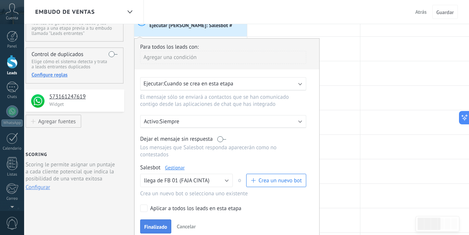
click at [156, 225] on span "Finalizado" at bounding box center [155, 226] width 23 height 5
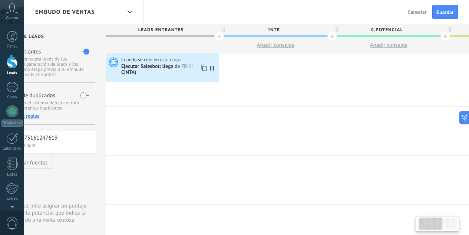
scroll to position [0, 38]
click at [155, 75] on div "Ejecutar Salesbot: llega de FB 01 (FAJA CINTA)" at bounding box center [169, 69] width 96 height 13
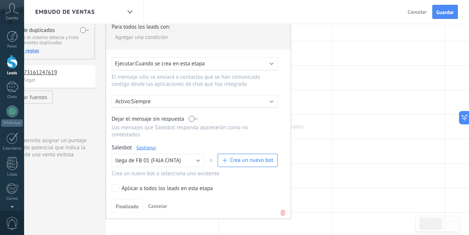
scroll to position [66, 0]
click at [322, 116] on div at bounding box center [275, 126] width 113 height 24
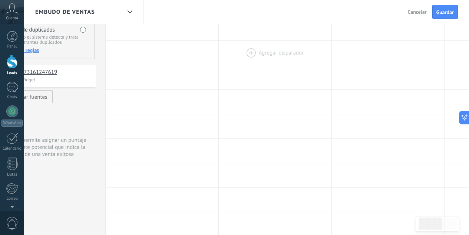
scroll to position [0, 0]
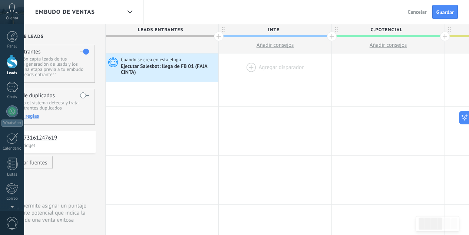
click at [253, 69] on div at bounding box center [275, 67] width 113 height 28
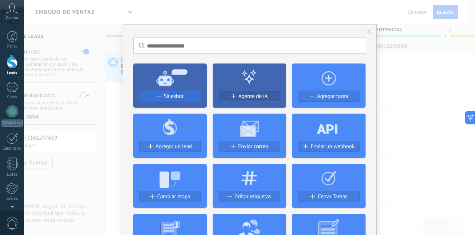
click at [177, 95] on span "Salesbot" at bounding box center [174, 96] width 20 height 6
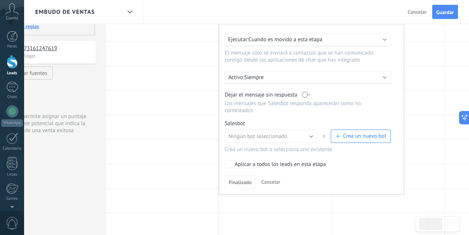
scroll to position [90, 0]
click at [298, 133] on button "Ningún bot seleccionado" at bounding box center [271, 135] width 93 height 13
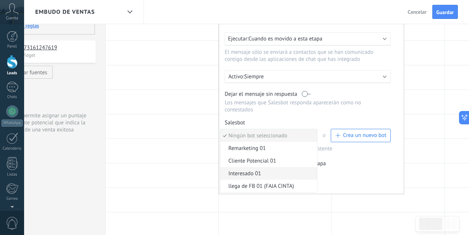
click at [254, 173] on span "Interesado 01" at bounding box center [267, 173] width 95 height 7
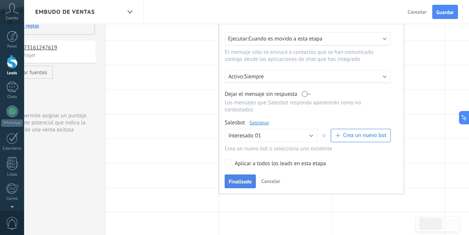
click at [244, 180] on span "Finalizado" at bounding box center [240, 181] width 23 height 5
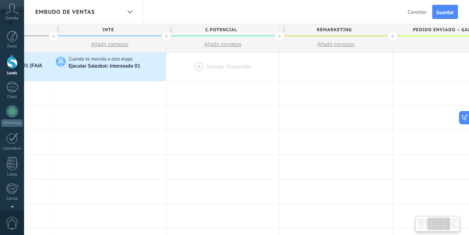
scroll to position [0, 204]
click at [195, 64] on div at bounding box center [222, 67] width 113 height 28
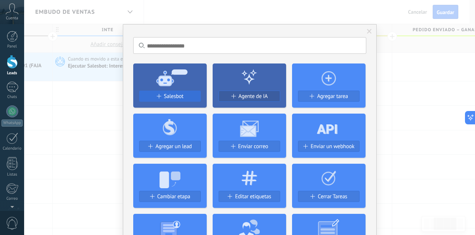
click at [167, 93] on button "Salesbot" at bounding box center [170, 95] width 62 height 11
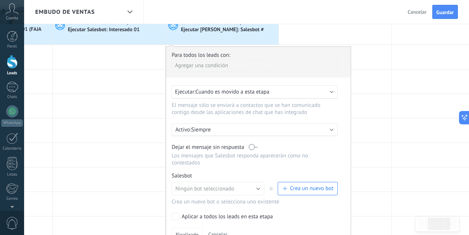
scroll to position [37, 0]
click at [235, 188] on button "Ningún bot seleccionado" at bounding box center [218, 187] width 93 height 13
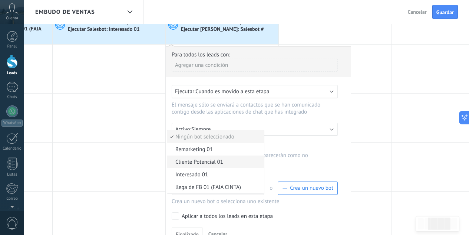
click at [208, 157] on li "Cliente Potencial 01" at bounding box center [215, 161] width 97 height 13
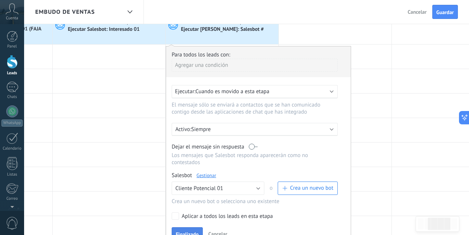
click at [195, 234] on span "Finalizado" at bounding box center [187, 233] width 23 height 5
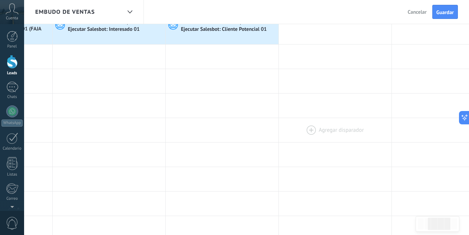
scroll to position [0, 0]
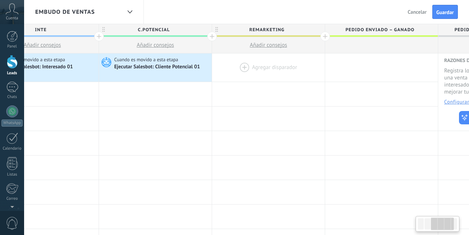
click at [246, 66] on div at bounding box center [268, 67] width 113 height 28
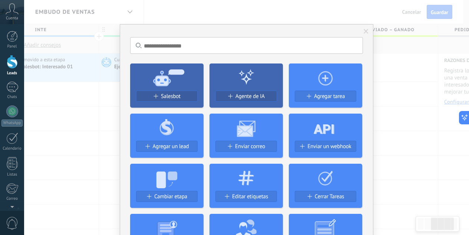
scroll to position [0, 271]
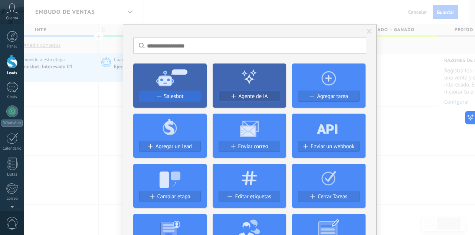
click at [181, 95] on span "Salesbot" at bounding box center [174, 96] width 20 height 6
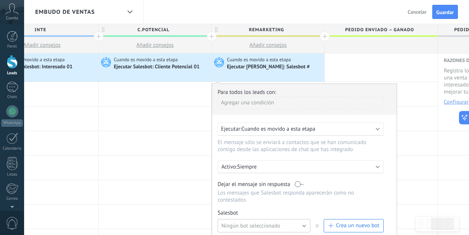
click at [274, 221] on button "Ningún bot seleccionado" at bounding box center [264, 225] width 93 height 13
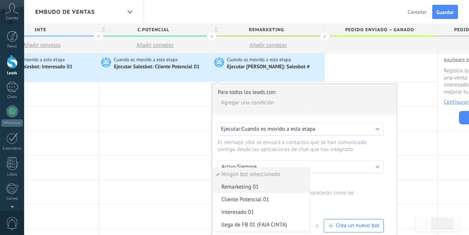
click at [250, 185] on span "Remarketing 01" at bounding box center [260, 186] width 95 height 7
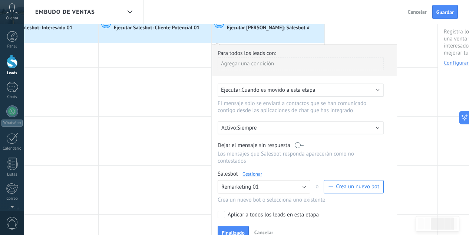
scroll to position [40, 0]
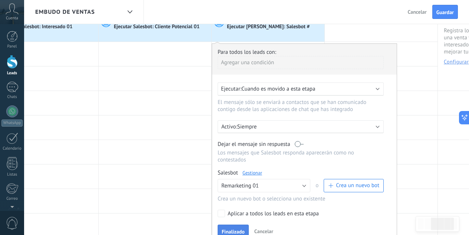
click at [233, 227] on button "Finalizado" at bounding box center [233, 231] width 31 height 14
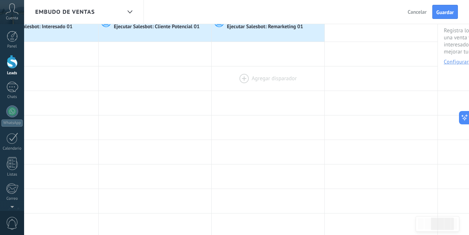
scroll to position [0, 0]
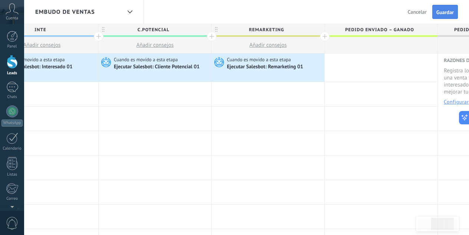
click at [444, 16] on button "Guardar" at bounding box center [445, 12] width 26 height 14
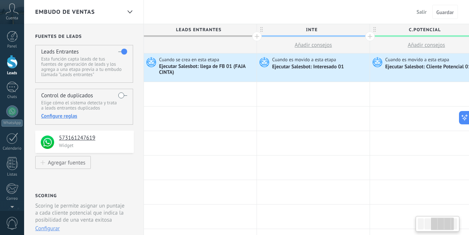
scroll to position [0, 271]
